Goal: Ask a question

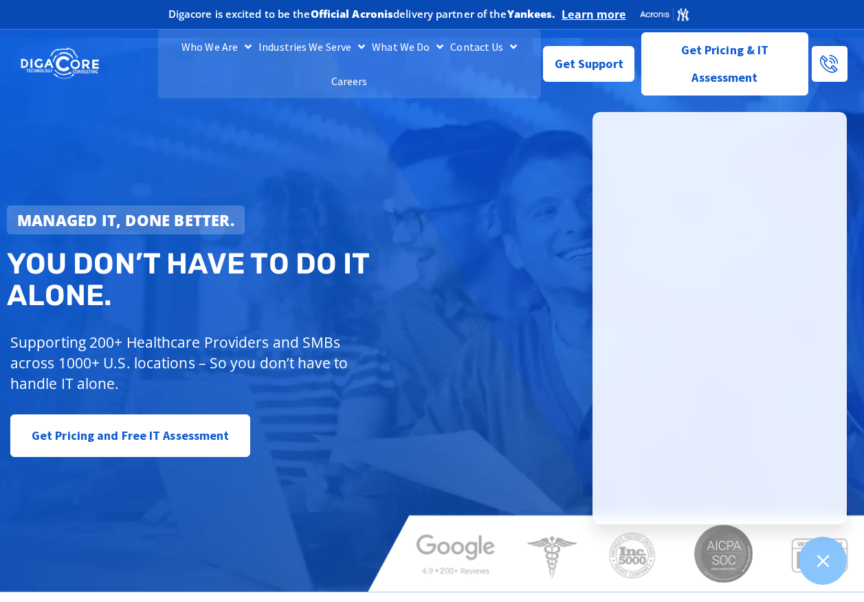
click at [482, 406] on div "Managed IT, done better. You don’t have to do IT alone. Supporting 200+ Healthc…" at bounding box center [432, 315] width 864 height 554
click at [214, 530] on div "Managed IT, done better. You don’t have to do IT alone. Supporting 200+ Healthc…" at bounding box center [432, 315] width 864 height 554
click at [484, 380] on div "Managed IT, done better. You don’t have to do IT alone. Supporting 200+ Healthc…" at bounding box center [432, 315] width 864 height 554
click at [118, 115] on div "Managed IT, done better. You don’t have to do IT alone. Supporting 200+ Healthc…" at bounding box center [432, 315] width 864 height 554
click at [821, 573] on div at bounding box center [823, 561] width 50 height 50
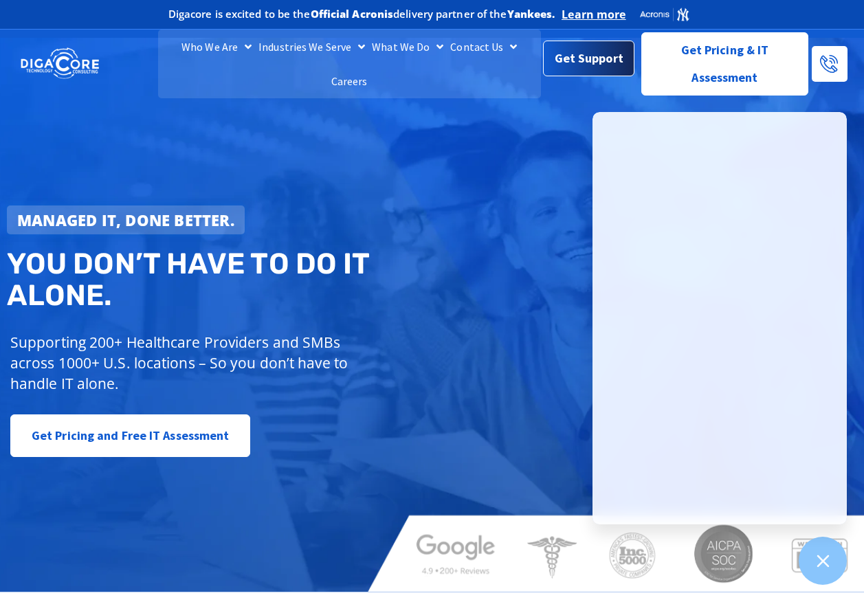
click at [599, 56] on span "Get Support" at bounding box center [589, 58] width 69 height 27
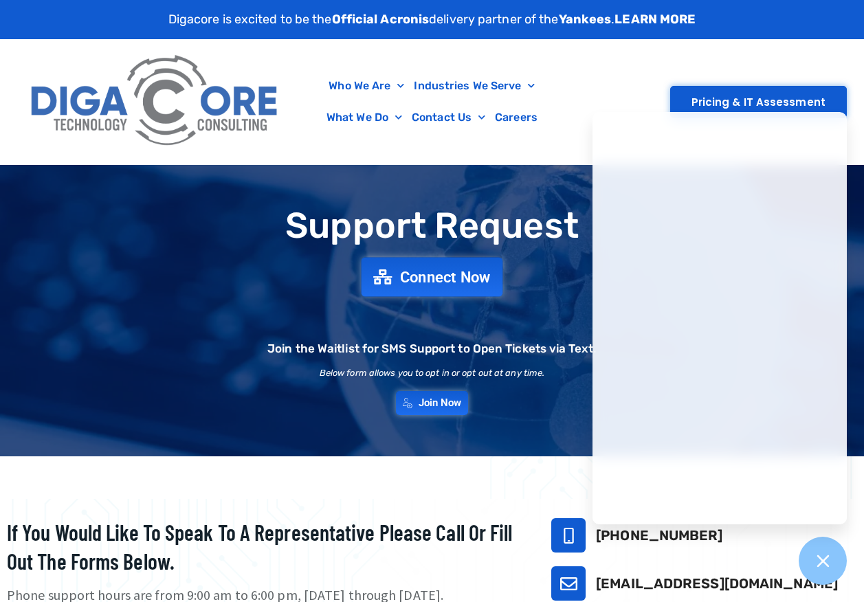
click at [428, 282] on span "Connect Now" at bounding box center [445, 276] width 91 height 15
